Goal: Task Accomplishment & Management: Complete application form

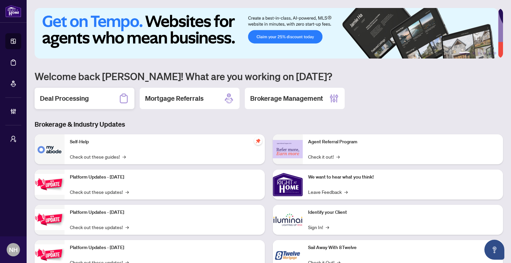
click at [89, 99] on div "Deal Processing" at bounding box center [85, 98] width 100 height 21
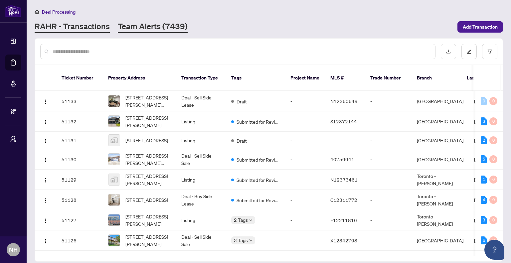
click at [178, 32] on link "Team Alerts (7439)" at bounding box center [153, 27] width 70 height 12
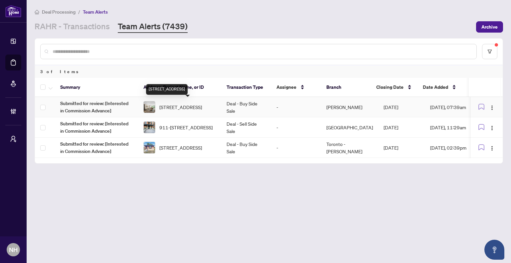
click at [197, 106] on span "[STREET_ADDRESS]" at bounding box center [180, 106] width 43 height 7
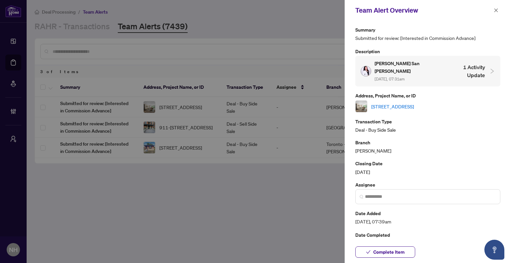
click at [414, 103] on link "[STREET_ADDRESS]" at bounding box center [392, 106] width 43 height 7
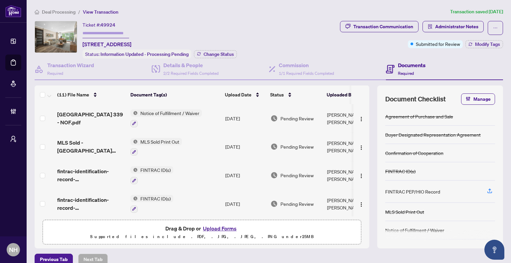
click at [71, 10] on span "Deal Processing" at bounding box center [59, 12] width 34 height 6
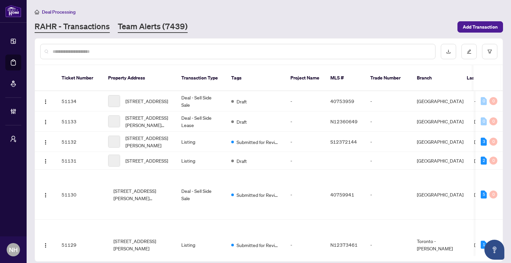
drag, startPoint x: 164, startPoint y: 14, endPoint x: 165, endPoint y: 22, distance: 7.4
click at [164, 16] on div "Deal Processing RAHR - Transactions Team Alerts (7439) Add Transaction" at bounding box center [269, 20] width 468 height 25
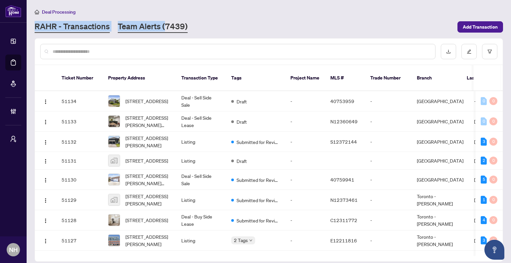
click at [166, 24] on link "Team Alerts (7439)" at bounding box center [153, 27] width 70 height 12
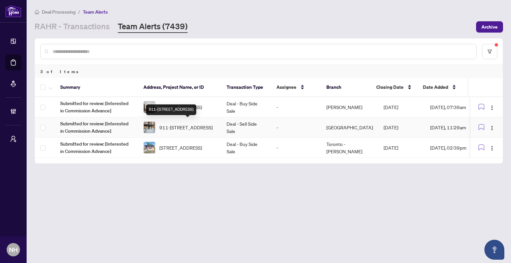
click at [184, 124] on span "911-555 Anand Private, Ottawa, Ontario K1V 2R7, Canada" at bounding box center [185, 127] width 53 height 7
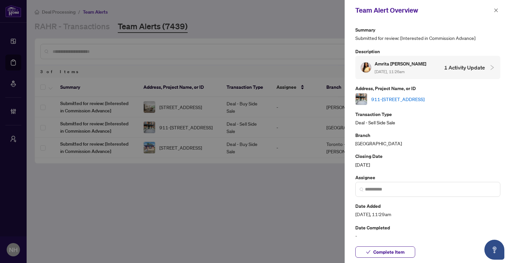
click at [192, 150] on div at bounding box center [255, 131] width 511 height 263
click at [492, 8] on button "button" at bounding box center [495, 10] width 9 height 8
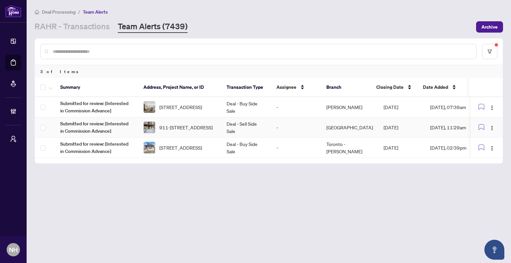
click at [234, 144] on td "Deal - Buy Side Sale" at bounding box center [246, 148] width 50 height 20
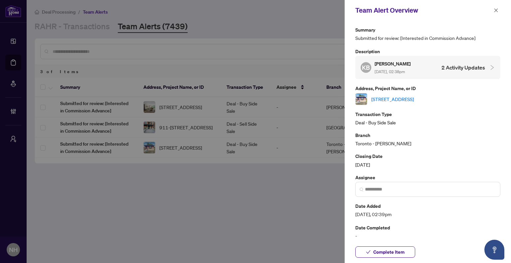
click at [414, 95] on link "[STREET_ADDRESS]" at bounding box center [392, 98] width 43 height 7
click at [496, 9] on icon "close" at bounding box center [495, 10] width 5 height 5
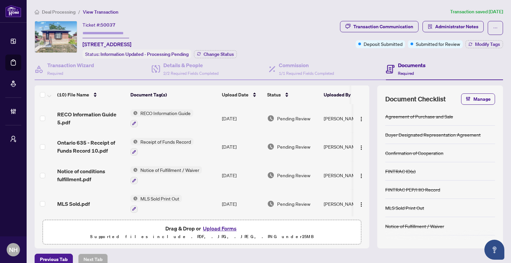
click at [65, 13] on span "Deal Processing" at bounding box center [59, 12] width 34 height 6
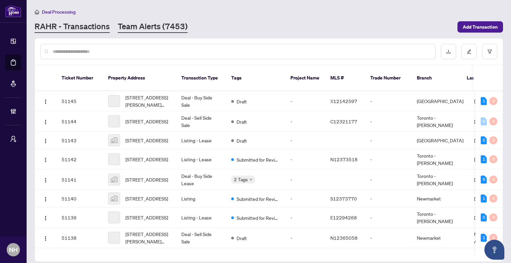
click at [145, 28] on link "Team Alerts (7453)" at bounding box center [153, 27] width 70 height 12
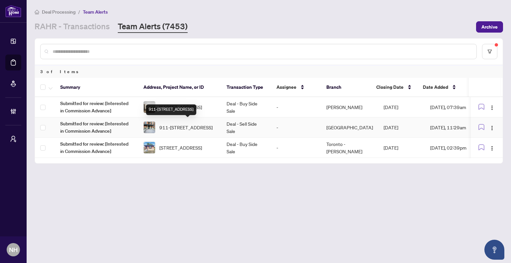
click at [185, 129] on span "911-[STREET_ADDRESS]" at bounding box center [185, 127] width 53 height 7
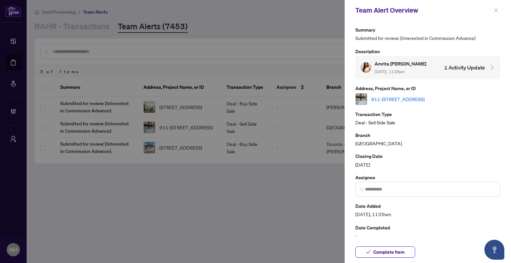
click at [495, 7] on span "button" at bounding box center [495, 10] width 5 height 11
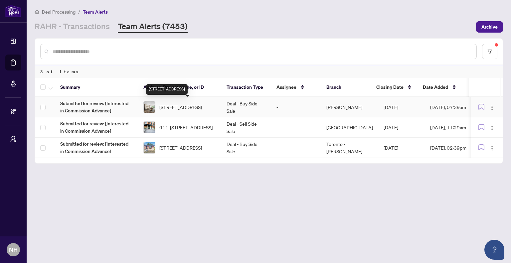
click at [199, 108] on span "339-16 Elgin St, Markham, Ontario L3T 4T4, Canada" at bounding box center [180, 106] width 43 height 7
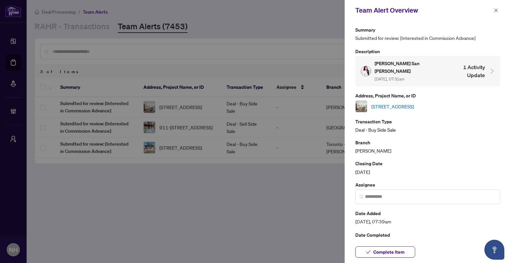
click at [398, 103] on link "[STREET_ADDRESS]" at bounding box center [392, 106] width 43 height 7
click at [498, 14] on span "button" at bounding box center [495, 10] width 5 height 11
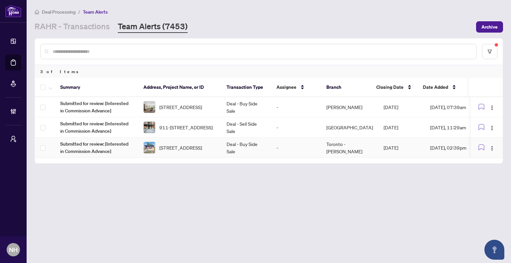
click at [179, 144] on span "[STREET_ADDRESS]" at bounding box center [180, 147] width 43 height 7
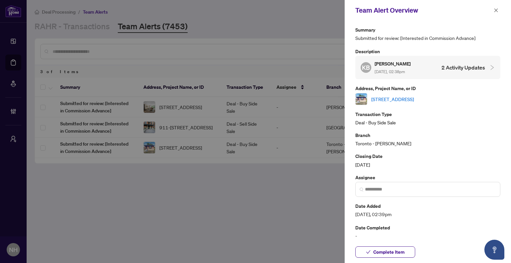
click at [414, 96] on link "[STREET_ADDRESS]" at bounding box center [392, 98] width 43 height 7
click at [493, 7] on button "button" at bounding box center [495, 10] width 9 height 8
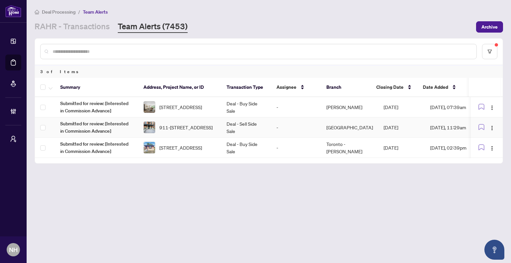
click at [176, 124] on span "911-[STREET_ADDRESS]" at bounding box center [185, 127] width 53 height 7
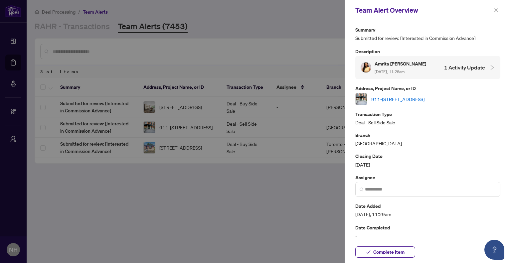
drag, startPoint x: 496, startPoint y: 12, endPoint x: 481, endPoint y: 20, distance: 17.0
click at [496, 12] on icon "close" at bounding box center [495, 10] width 5 height 5
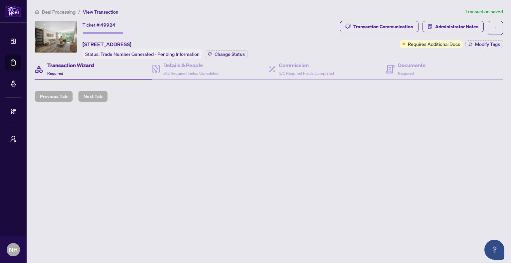
type input "*******"
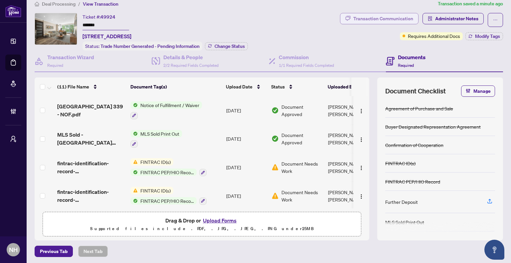
click at [399, 15] on div "Transaction Communication" at bounding box center [383, 18] width 60 height 11
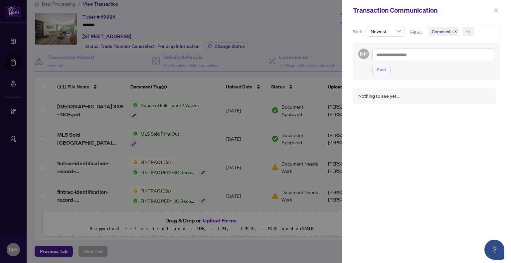
click at [496, 10] on icon "close" at bounding box center [496, 10] width 4 height 4
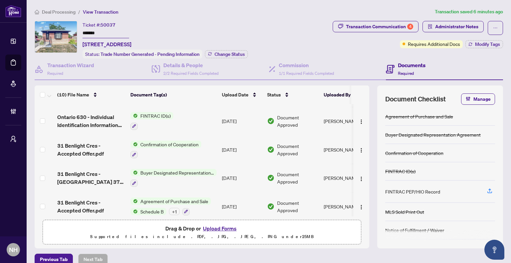
scroll to position [170, 0]
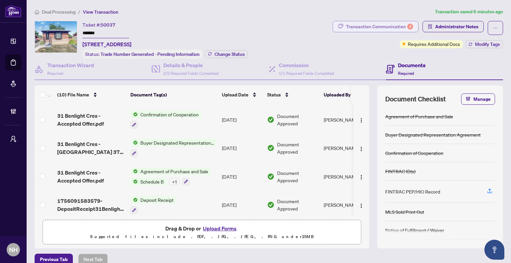
click at [374, 28] on div "Transaction Communication 4" at bounding box center [379, 26] width 67 height 11
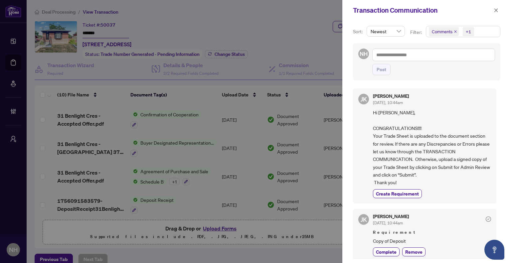
click at [454, 31] on icon "close" at bounding box center [454, 31] width 3 height 3
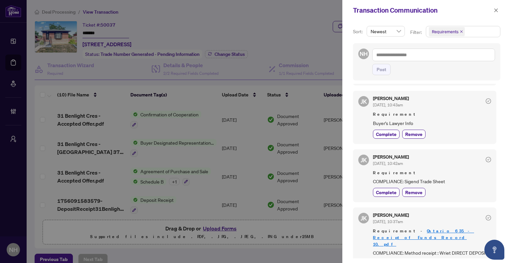
scroll to position [0, 0]
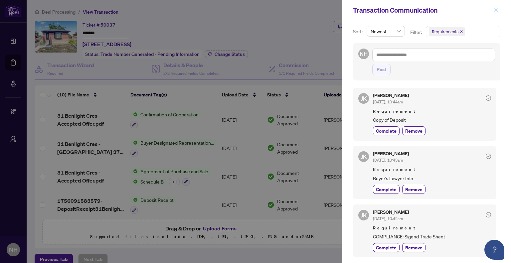
click at [493, 11] on icon "close" at bounding box center [495, 10] width 5 height 5
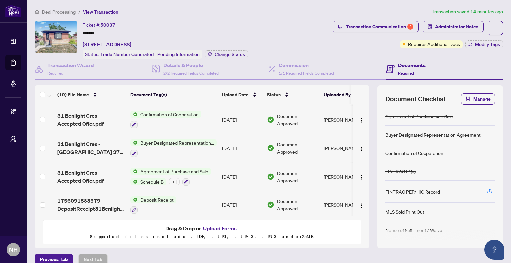
click at [60, 9] on span "Deal Processing" at bounding box center [59, 12] width 34 height 6
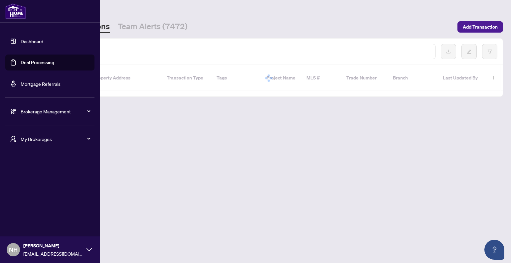
click at [21, 39] on link "Dashboard" at bounding box center [32, 41] width 23 height 6
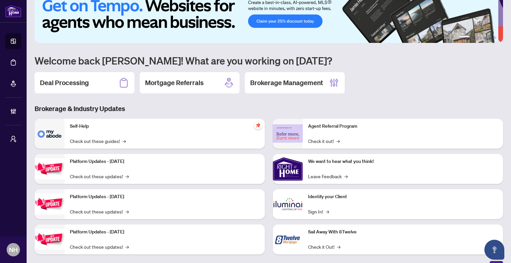
scroll to position [24, 0]
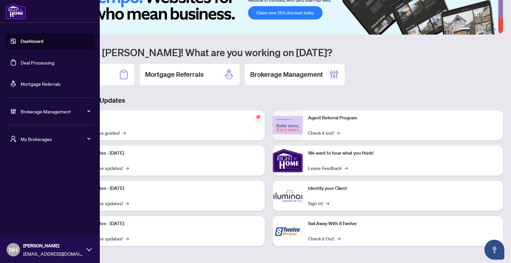
click at [40, 137] on span "My Brokerages" at bounding box center [55, 138] width 69 height 7
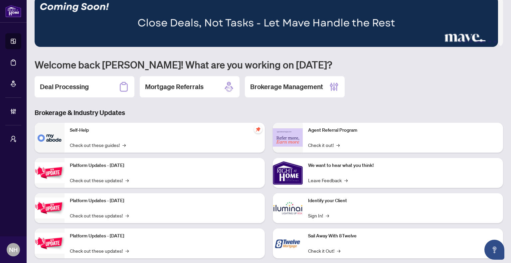
scroll to position [0, 0]
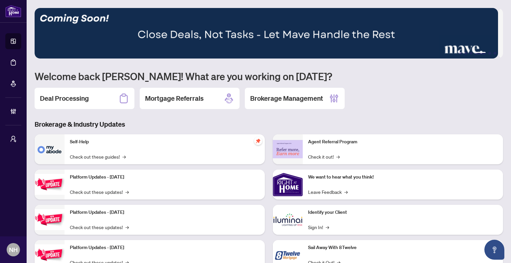
click at [383, 24] on img at bounding box center [266, 33] width 463 height 51
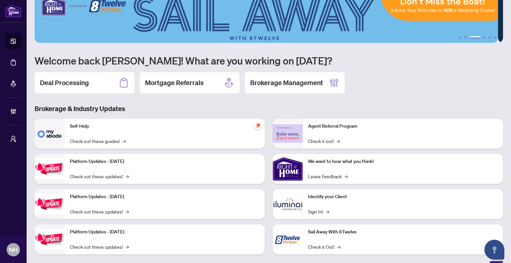
scroll to position [24, 0]
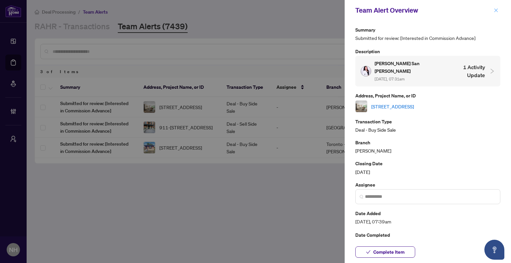
click at [497, 12] on icon "close" at bounding box center [496, 10] width 4 height 4
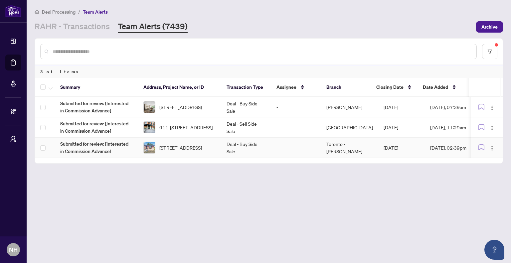
click at [197, 145] on span "[STREET_ADDRESS]" at bounding box center [180, 147] width 43 height 7
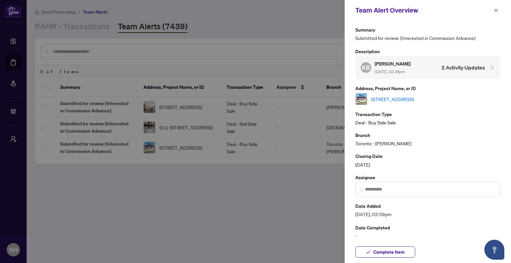
click at [397, 100] on link "[STREET_ADDRESS]" at bounding box center [392, 98] width 43 height 7
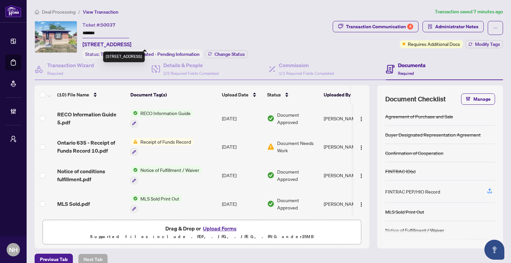
drag, startPoint x: 83, startPoint y: 44, endPoint x: 209, endPoint y: 43, distance: 125.3
click at [209, 43] on div "Ticket #: 50037 ******* 31 Benlight Cres, Toronto, Ontario M1H 1P4, Canada Stat…" at bounding box center [164, 40] width 165 height 38
copy span "[STREET_ADDRESS]"
click at [287, 27] on div "Ticket #: 50037 ******* 31 Benlight Cres, Toronto, Ontario M1H 1P4, Canada Stat…" at bounding box center [182, 40] width 295 height 38
click at [62, 72] on span "Required" at bounding box center [55, 73] width 16 height 5
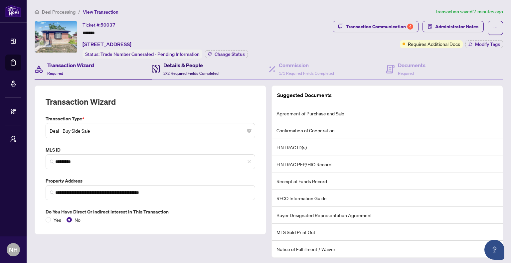
click at [177, 72] on span "2/2 Required Fields Completed" at bounding box center [190, 73] width 55 height 5
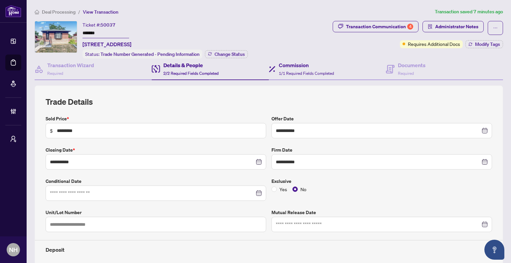
click at [334, 66] on div "Commission 1/1 Required Fields Completed" at bounding box center [327, 70] width 117 height 22
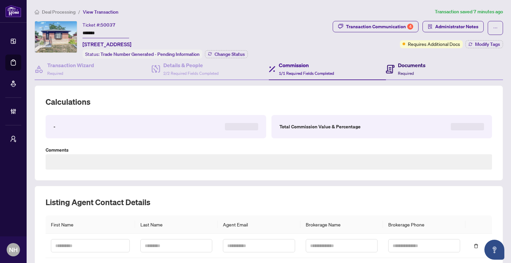
click at [402, 74] on span "Required" at bounding box center [406, 73] width 16 height 5
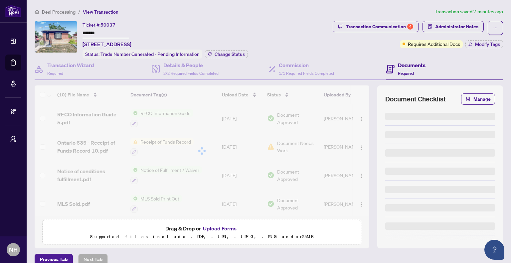
click at [366, 33] on span "Transaction Communication 4" at bounding box center [375, 28] width 86 height 14
click at [365, 26] on div "Transaction Communication 4" at bounding box center [379, 26] width 67 height 11
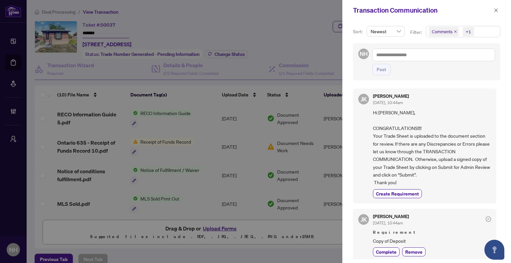
click at [453, 33] on icon "close" at bounding box center [454, 31] width 3 height 3
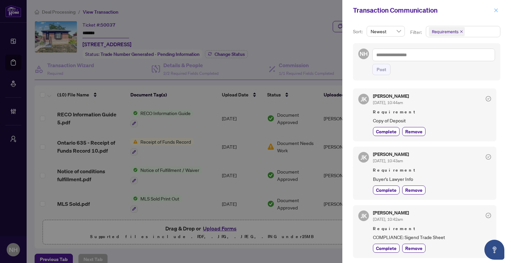
click at [497, 13] on icon "close" at bounding box center [495, 10] width 5 height 5
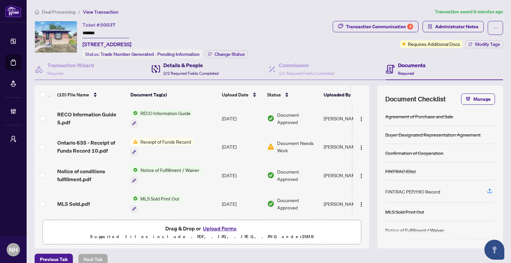
click at [174, 73] on span "2/2 Required Fields Completed" at bounding box center [190, 73] width 55 height 5
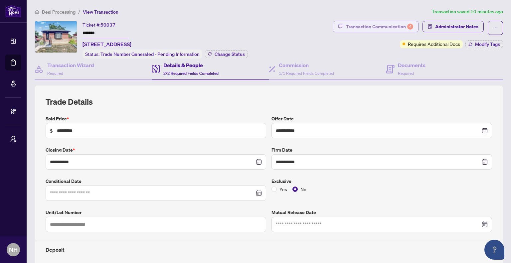
click at [368, 26] on div "Transaction Communication 4" at bounding box center [379, 26] width 67 height 11
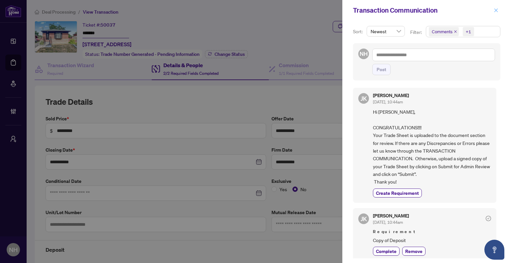
click at [493, 10] on icon "close" at bounding box center [495, 10] width 5 height 5
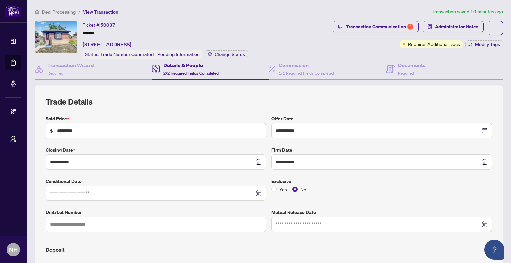
click at [62, 11] on span "Deal Processing" at bounding box center [59, 12] width 34 height 6
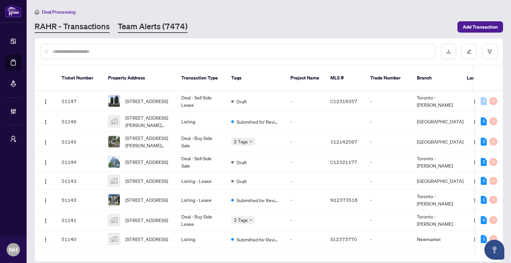
click at [151, 26] on link "Team Alerts (7474)" at bounding box center [153, 27] width 70 height 12
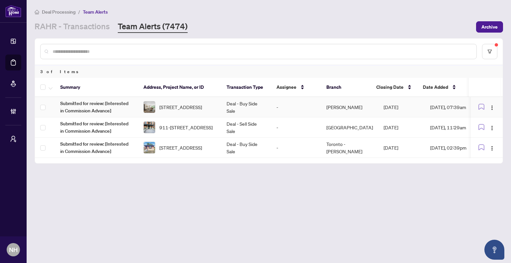
click at [266, 108] on td "Deal - Buy Side Sale" at bounding box center [246, 107] width 50 height 20
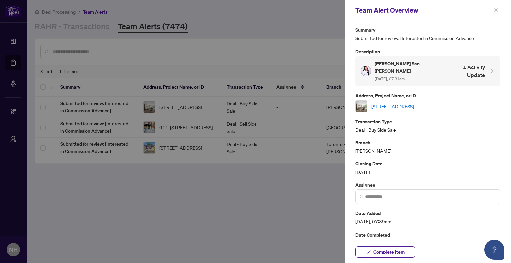
click at [426, 103] on div "339-16 Elgin St, Markham, Ontario L3T 4T4, Canada" at bounding box center [427, 106] width 145 height 12
click at [414, 103] on link "339-16 Elgin St, Markham, Ontario L3T 4T4, Canada" at bounding box center [392, 106] width 43 height 7
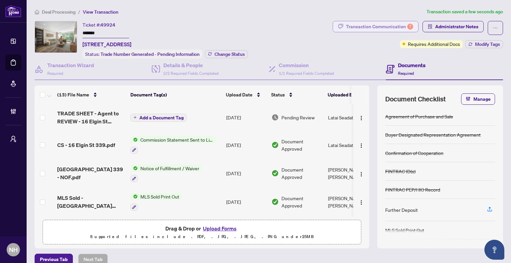
click at [362, 29] on div "Transaction Communication 7" at bounding box center [379, 26] width 67 height 11
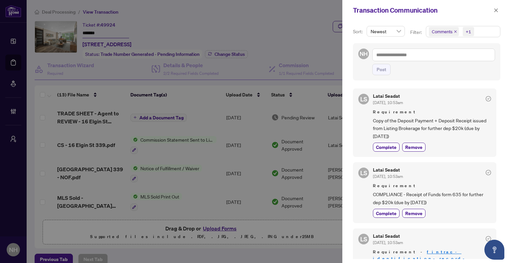
click at [452, 32] on span "Comments" at bounding box center [444, 31] width 30 height 9
click at [453, 32] on icon "close" at bounding box center [454, 31] width 3 height 3
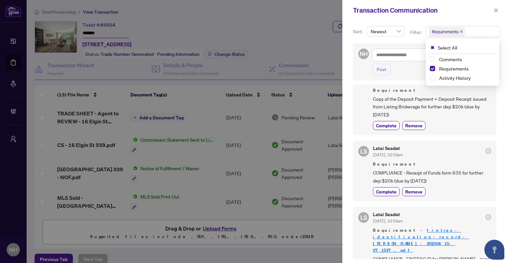
scroll to position [33, 0]
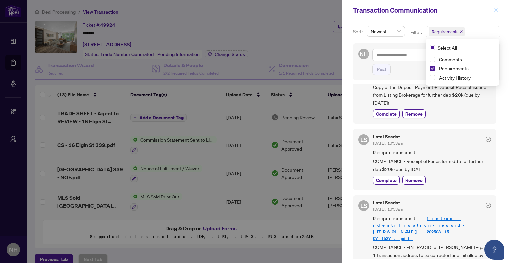
click at [497, 12] on icon "close" at bounding box center [495, 10] width 5 height 5
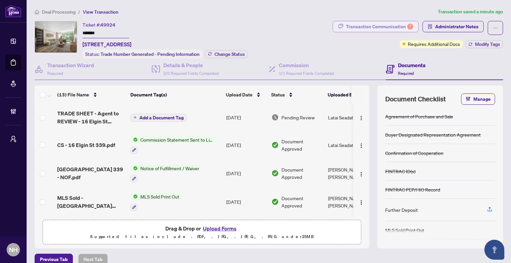
click at [368, 24] on div "Transaction Communication 7" at bounding box center [379, 26] width 67 height 11
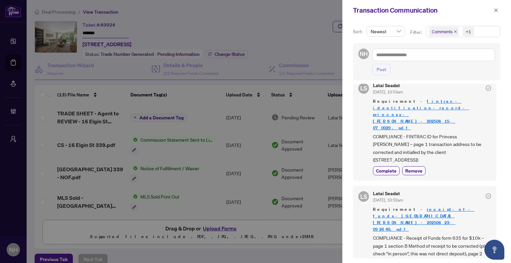
scroll to position [282, 0]
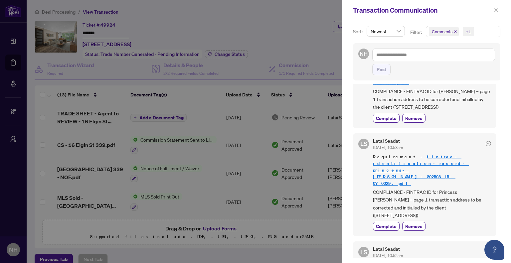
drag, startPoint x: 455, startPoint y: 32, endPoint x: 452, endPoint y: 40, distance: 8.5
click at [455, 32] on icon "close" at bounding box center [454, 31] width 3 height 3
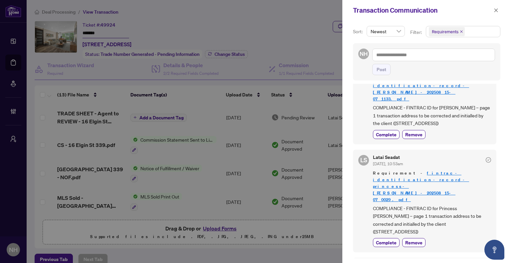
scroll to position [395, 0]
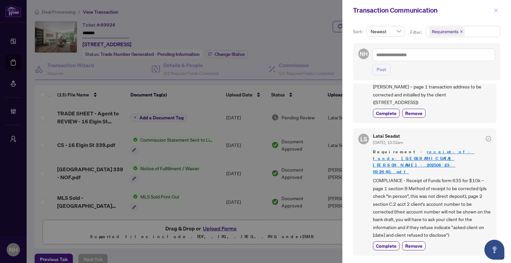
click at [496, 11] on icon "close" at bounding box center [495, 10] width 5 height 5
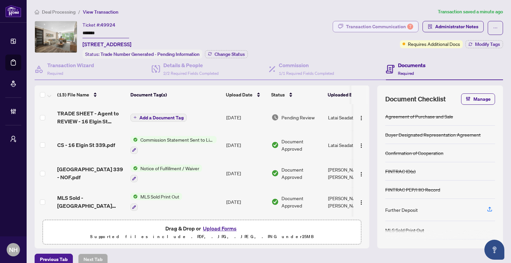
click at [366, 31] on div "Transaction Communication 7" at bounding box center [379, 26] width 67 height 11
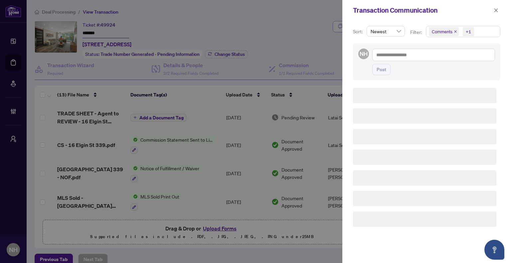
scroll to position [0, 0]
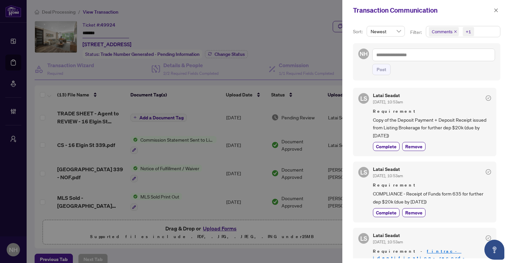
click at [464, 30] on span "+1" at bounding box center [467, 31] width 11 height 9
click at [430, 68] on span "Select Requirements" at bounding box center [432, 68] width 5 height 5
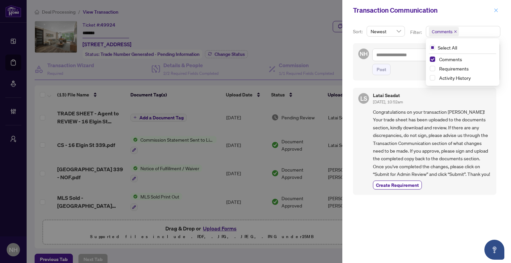
click at [497, 12] on icon "close" at bounding box center [496, 10] width 4 height 4
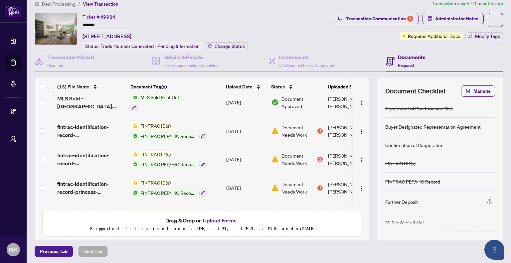
scroll to position [86, 0]
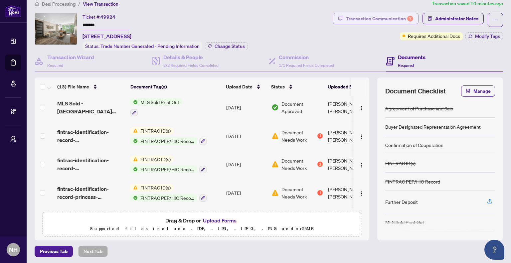
click at [360, 21] on div "Transaction Communication 7" at bounding box center [379, 18] width 67 height 11
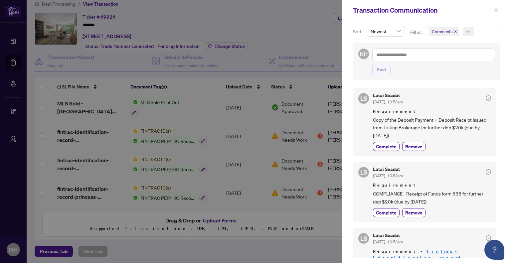
click at [494, 9] on icon "close" at bounding box center [495, 10] width 5 height 5
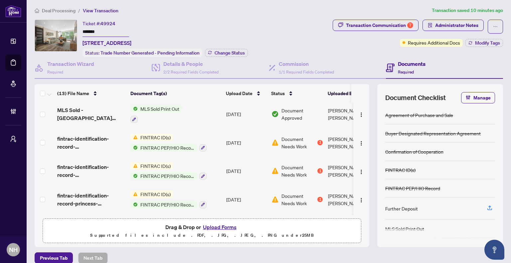
scroll to position [0, 0]
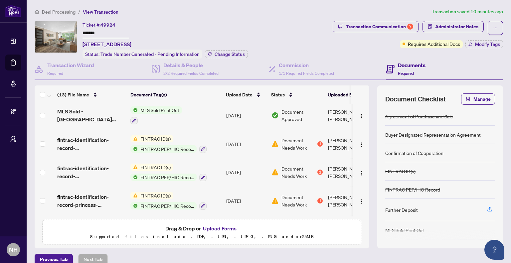
click at [49, 11] on span "Deal Processing" at bounding box center [59, 12] width 34 height 6
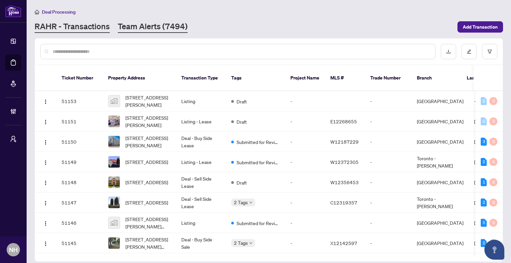
click at [141, 22] on link "Team Alerts (7494)" at bounding box center [153, 27] width 70 height 12
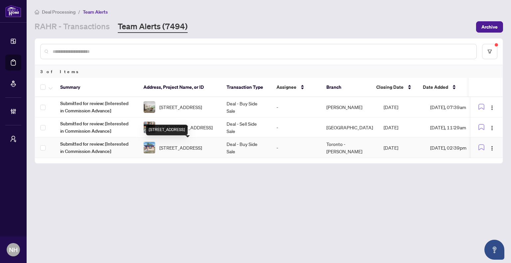
click at [196, 148] on span "[STREET_ADDRESS]" at bounding box center [180, 147] width 43 height 7
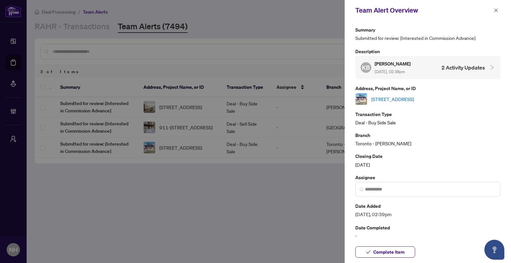
click at [414, 99] on link "[STREET_ADDRESS]" at bounding box center [392, 98] width 43 height 7
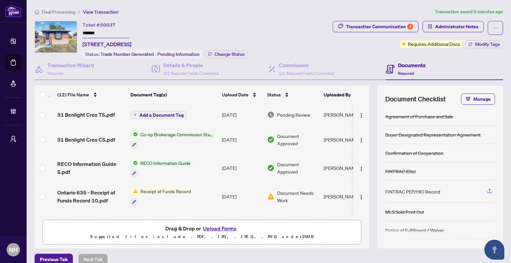
click at [374, 32] on button "Transaction Communication 4" at bounding box center [375, 26] width 86 height 11
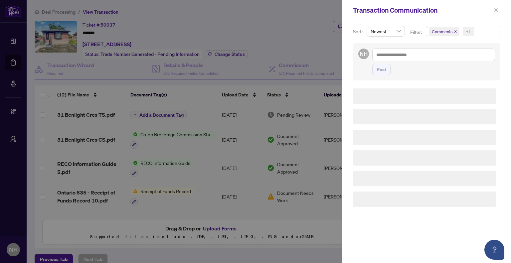
click at [374, 30] on div "Transaction Communication Sort: Newest Filter: Comments +1 NH Post" at bounding box center [255, 131] width 511 height 263
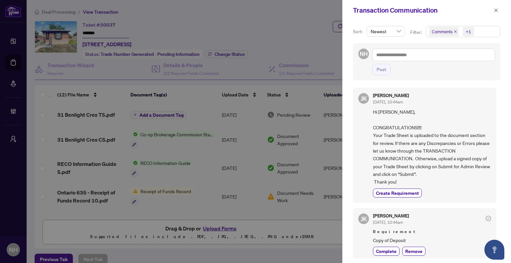
click at [453, 30] on icon "close" at bounding box center [454, 31] width 3 height 3
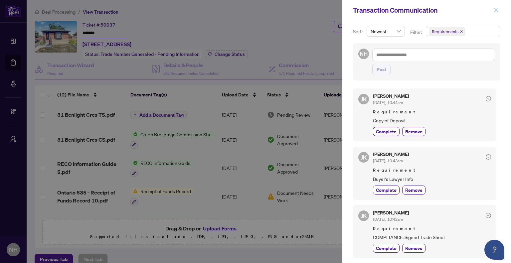
click at [498, 9] on icon "close" at bounding box center [495, 10] width 5 height 5
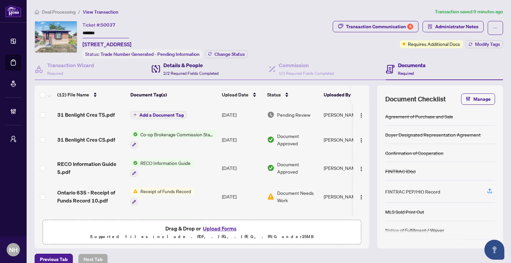
click at [206, 71] on span "2/2 Required Fields Completed" at bounding box center [190, 73] width 55 height 5
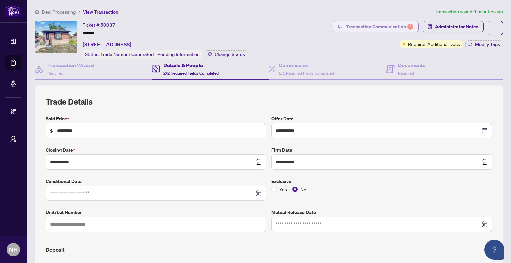
click at [386, 23] on div "Transaction Communication 4" at bounding box center [379, 26] width 67 height 11
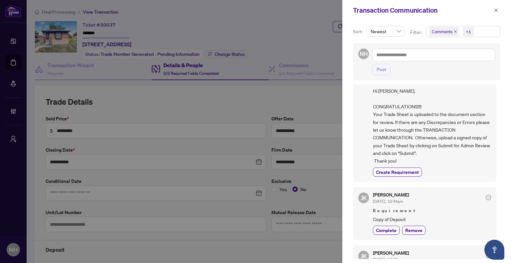
scroll to position [33, 0]
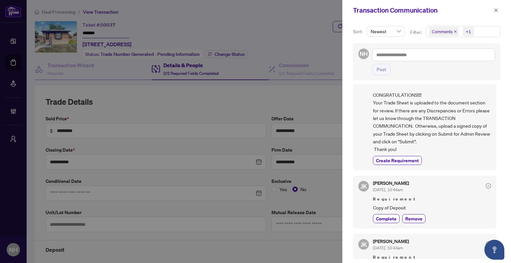
click at [454, 32] on icon "close" at bounding box center [455, 31] width 3 height 3
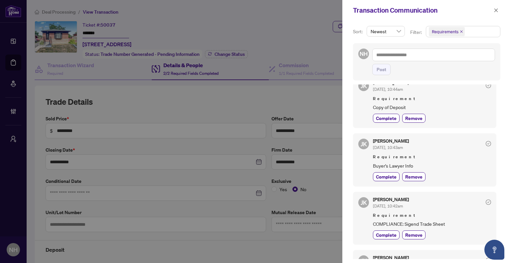
scroll to position [0, 0]
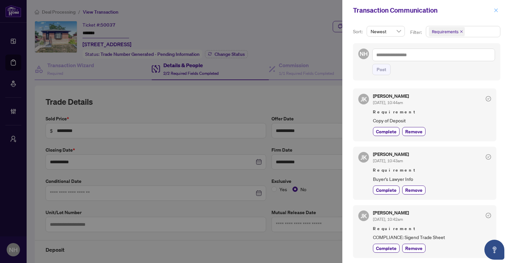
click at [496, 14] on span "button" at bounding box center [495, 10] width 5 height 11
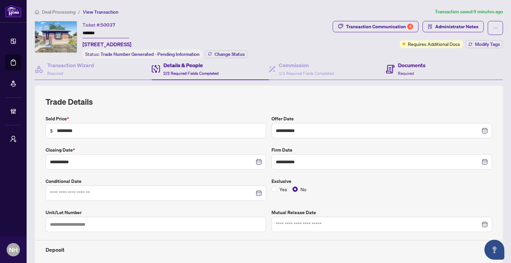
click at [422, 66] on div "Documents Required" at bounding box center [444, 70] width 117 height 22
